Goal: Task Accomplishment & Management: Manage account settings

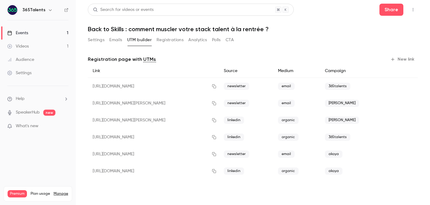
click at [45, 32] on link "Events 1" at bounding box center [38, 32] width 76 height 13
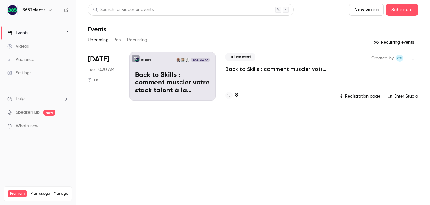
click at [254, 89] on div "Live event Back to Skills : comment muscler votre stack talent à la rentrée ? 8" at bounding box center [276, 76] width 103 height 48
click at [235, 96] on h4 "8" at bounding box center [236, 95] width 3 height 8
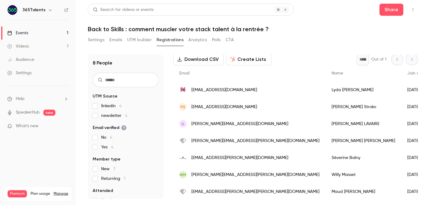
scroll to position [49, 0]
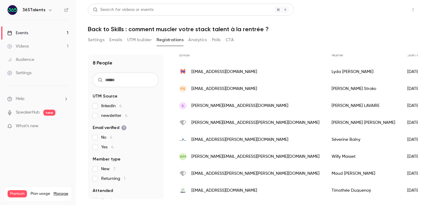
click at [395, 10] on button "Share" at bounding box center [391, 10] width 24 height 12
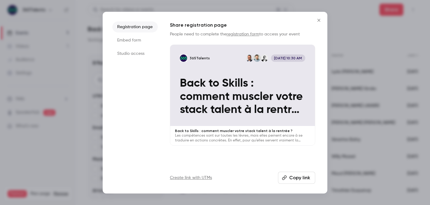
click at [318, 20] on icon "Close" at bounding box center [318, 20] width 7 height 5
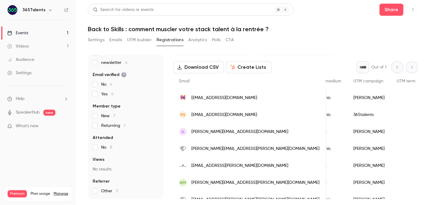
scroll to position [0, 0]
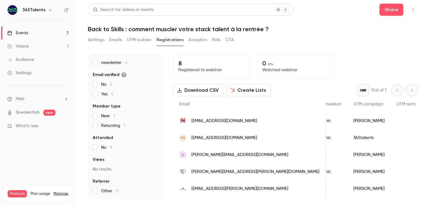
click at [205, 91] on button "Download CSV" at bounding box center [198, 90] width 51 height 12
